Goal: Communication & Community: Ask a question

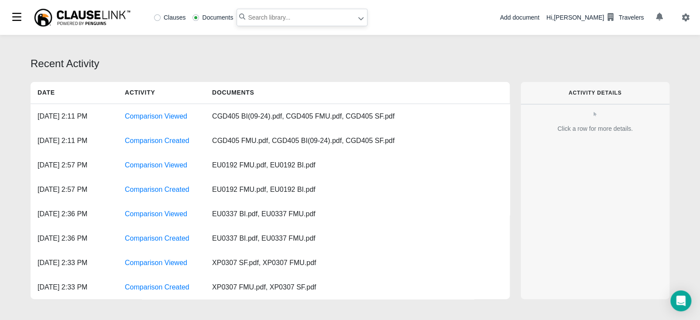
click at [268, 17] on input "text" at bounding box center [302, 17] width 131 height 17
click at [661, 18] on icon "button" at bounding box center [659, 17] width 7 height 8
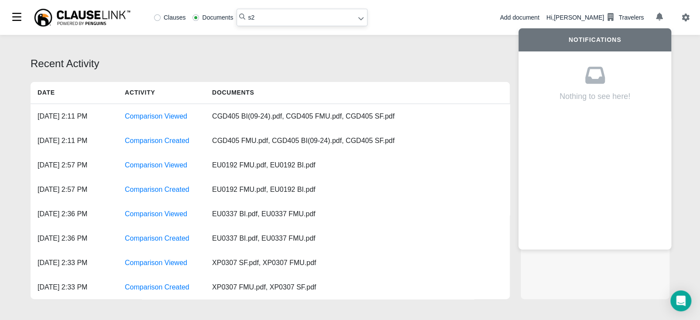
click at [400, 62] on div "Recent Activity" at bounding box center [350, 64] width 639 height 16
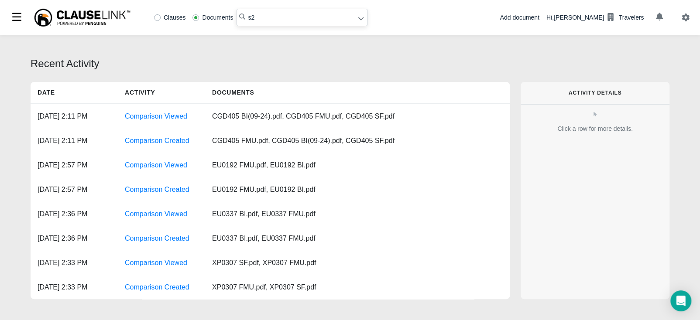
click at [278, 16] on input "s2" at bounding box center [302, 17] width 131 height 17
type input "s2623-cg"
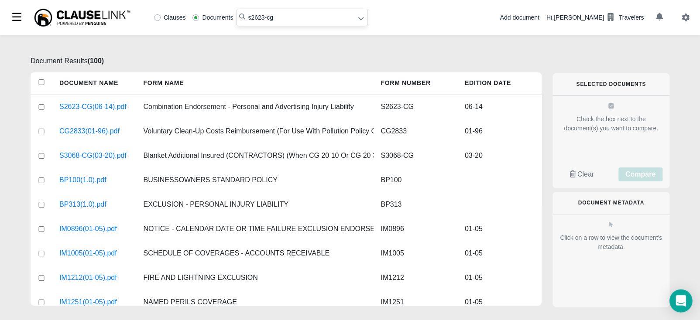
click at [687, 298] on div "Open Intercom Messenger" at bounding box center [681, 301] width 23 height 23
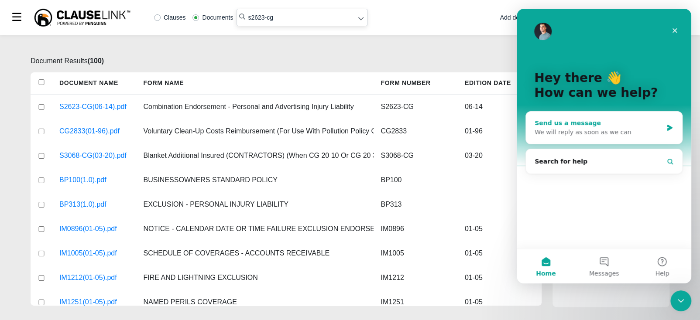
click at [598, 127] on div "Send us a message" at bounding box center [599, 123] width 128 height 9
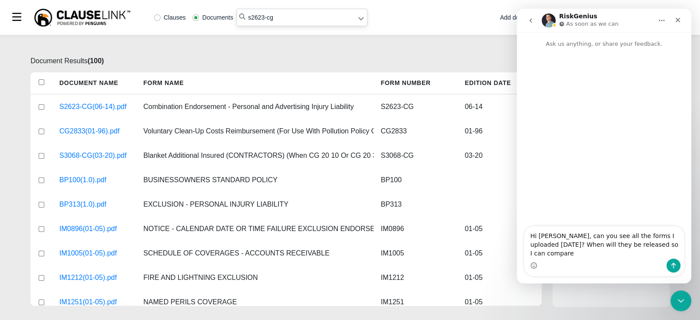
type textarea "Hi [PERSON_NAME], can you see all the forms I uploaded [DATE]? When will they b…"
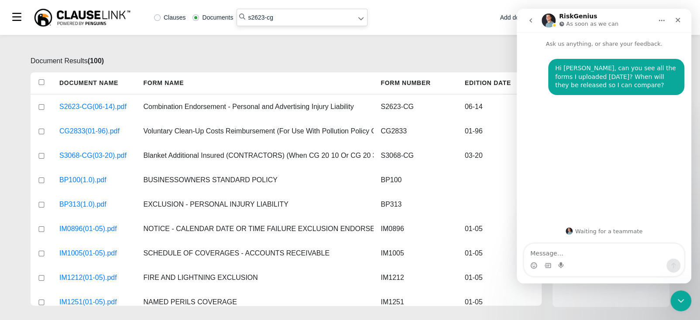
click at [468, 45] on div "Document Results ( 100 ) Document Name Form Name Form Number Edition Date S2623…" at bounding box center [350, 178] width 700 height 286
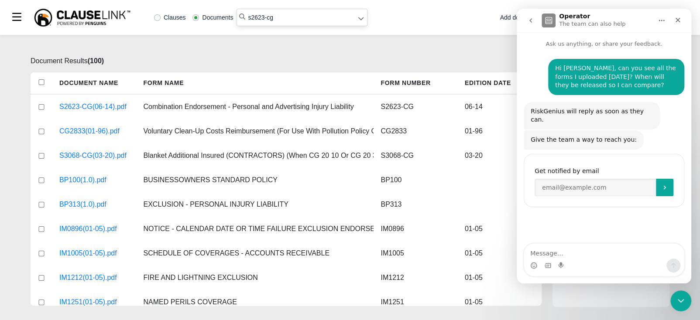
click at [466, 63] on p "Document Results ( 100 )" at bounding box center [286, 61] width 511 height 10
click at [675, 298] on icon "Close Intercom Messenger" at bounding box center [680, 300] width 10 height 10
